Goal: Information Seeking & Learning: Learn about a topic

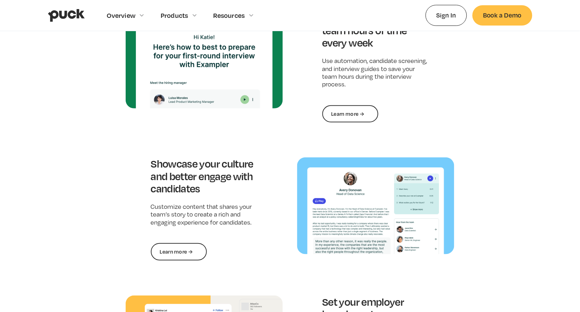
scroll to position [1019, 0]
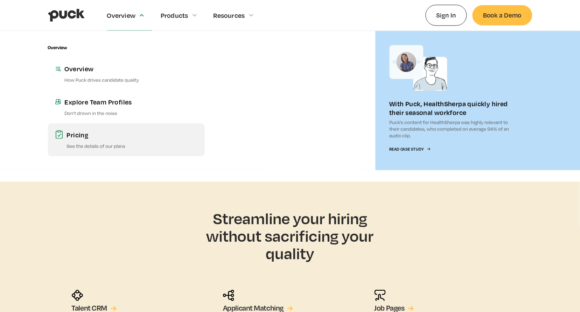
click at [86, 140] on link "Pricing See the details of our plans" at bounding box center [126, 140] width 157 height 33
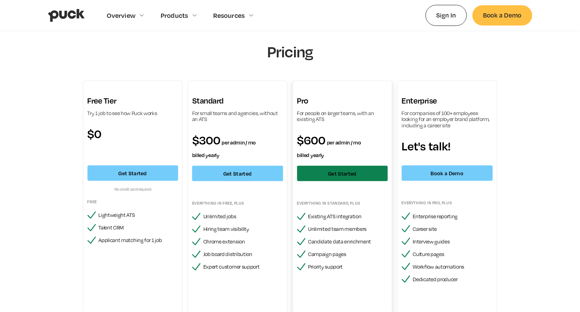
scroll to position [6, 0]
